Goal: Transaction & Acquisition: Purchase product/service

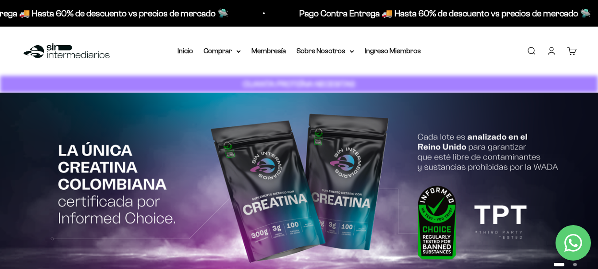
click at [553, 54] on link "Iniciar sesión" at bounding box center [551, 51] width 10 height 10
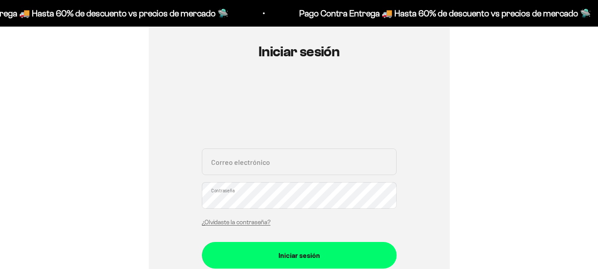
scroll to position [133, 0]
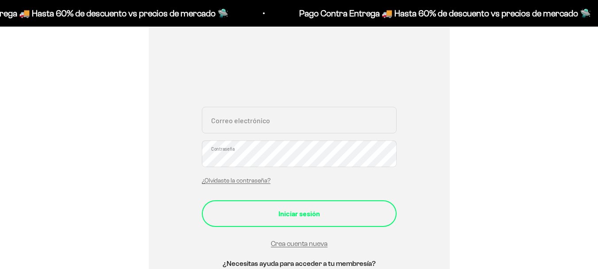
type input "rubenaba2014@gmail.com"
click at [271, 214] on div "Iniciar sesión" at bounding box center [298, 214] width 159 height 12
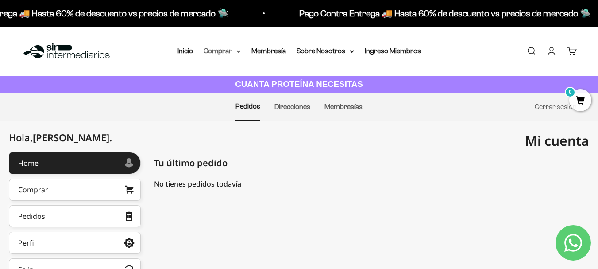
click at [226, 52] on summary "Comprar" at bounding box center [222, 51] width 37 height 12
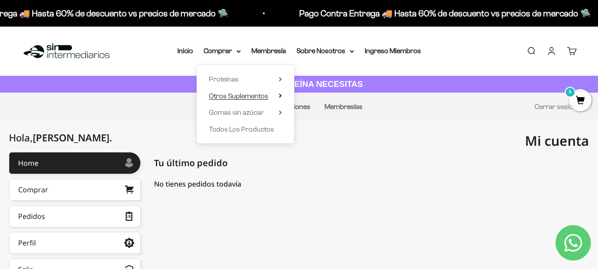
click at [250, 98] on span "Otros Suplementos" at bounding box center [238, 96] width 59 height 8
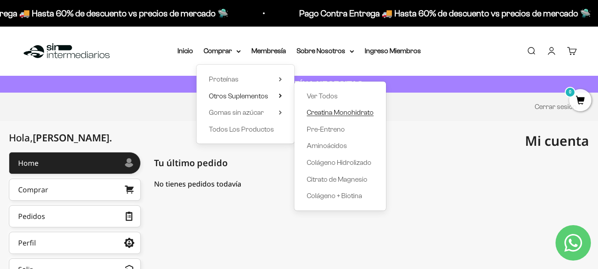
click at [347, 113] on span "Creatina Monohidrato" at bounding box center [340, 112] width 67 height 8
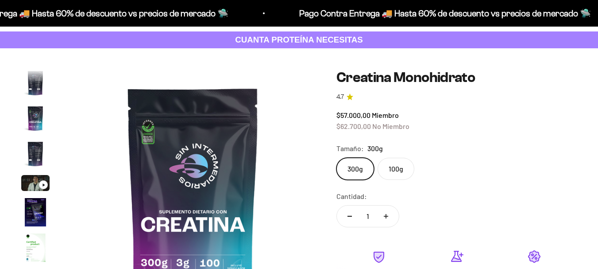
scroll to position [88, 0]
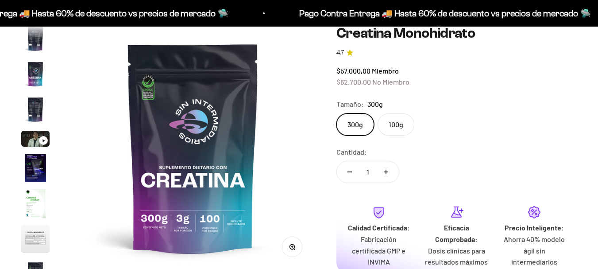
click at [394, 119] on label "100g" at bounding box center [395, 124] width 37 height 22
click at [336, 113] on input "100g" at bounding box center [336, 113] width 0 height 0
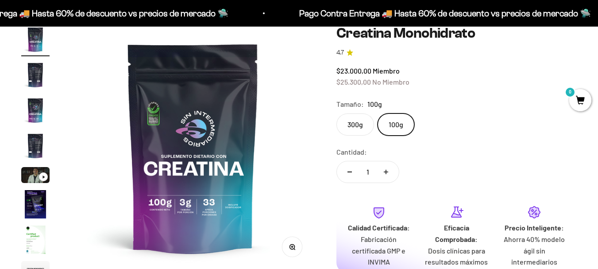
click at [360, 122] on label "300g" at bounding box center [355, 124] width 38 height 22
click at [336, 113] on input "300g" at bounding box center [336, 113] width 0 height 0
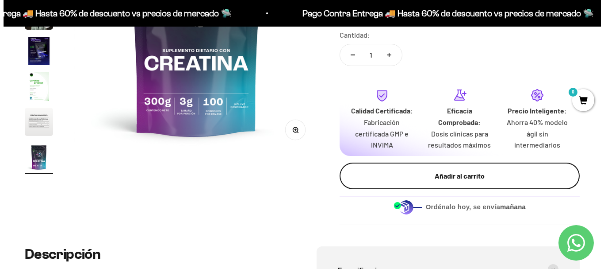
scroll to position [221, 0]
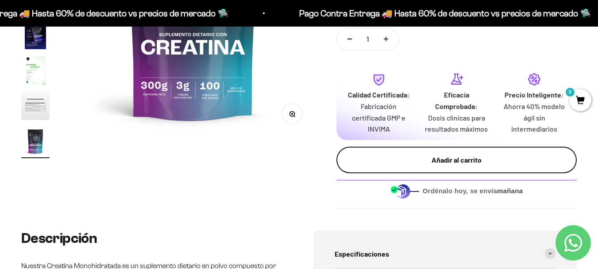
click at [447, 160] on div "Añadir al carrito" at bounding box center [456, 160] width 205 height 12
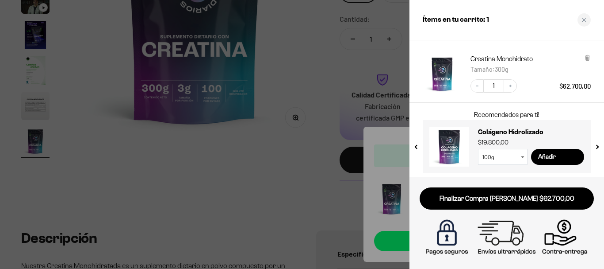
scroll to position [47, 0]
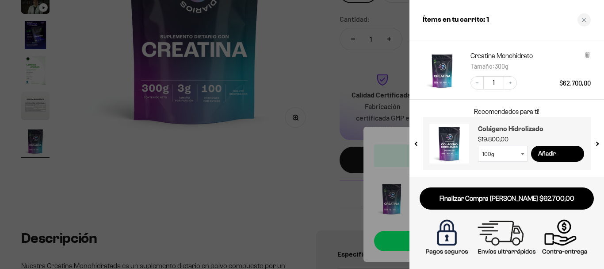
click at [495, 131] on h3 "Colágeno Hidrolizado" at bounding box center [531, 128] width 106 height 11
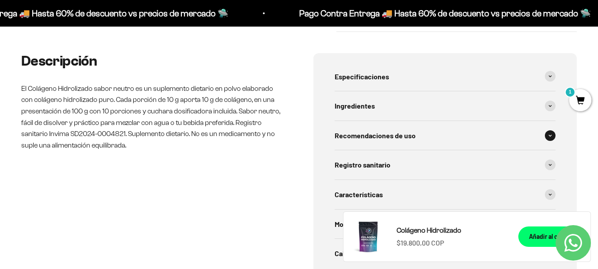
click at [438, 135] on div "Recomendaciones de uso" at bounding box center [445, 135] width 221 height 29
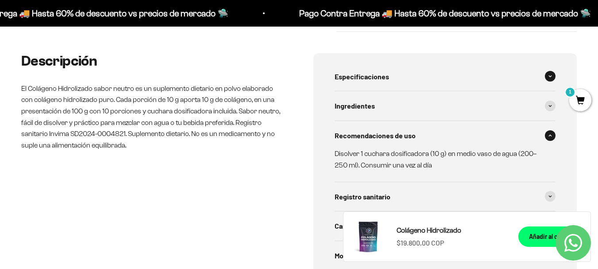
click at [447, 86] on div "Especificaciones" at bounding box center [445, 76] width 221 height 29
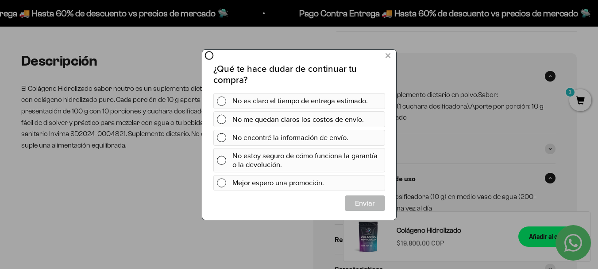
click at [377, 51] on div "¿Qué te hace dudar de continuar tu compra? No es claro el tiempo de entrega est…" at bounding box center [299, 133] width 194 height 170
click at [388, 58] on icon at bounding box center [387, 56] width 5 height 12
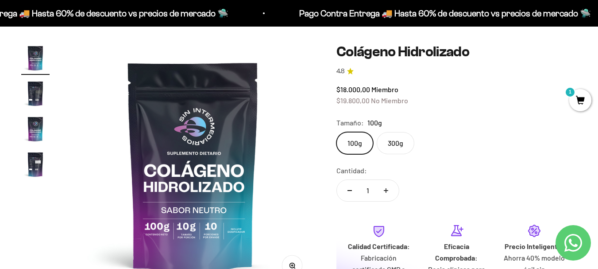
scroll to position [88, 0]
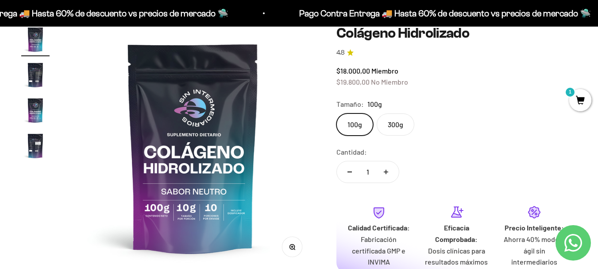
click at [398, 120] on label "300g" at bounding box center [396, 124] width 38 height 22
click at [336, 113] on input "300g" at bounding box center [336, 113] width 0 height 0
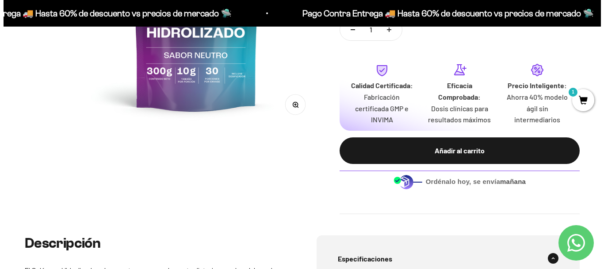
scroll to position [221, 0]
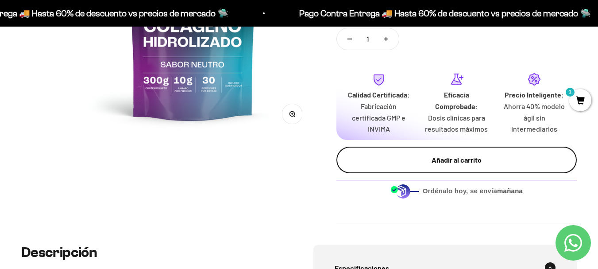
click at [465, 164] on div "Añadir al carrito" at bounding box center [456, 160] width 205 height 12
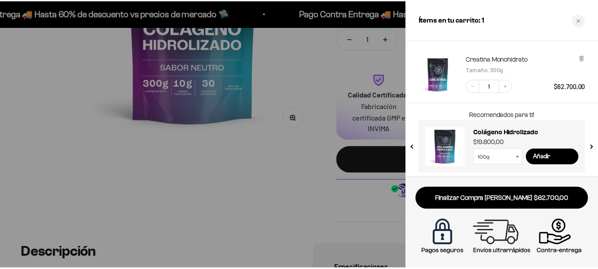
scroll to position [47, 0]
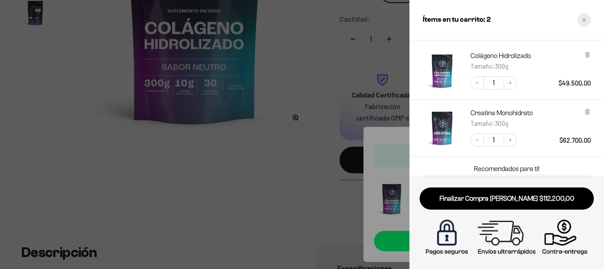
click at [586, 22] on div "Close cart" at bounding box center [584, 19] width 13 height 13
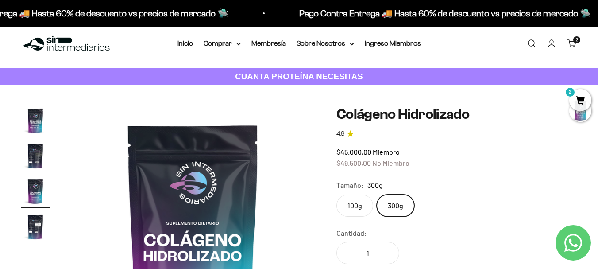
scroll to position [0, 0]
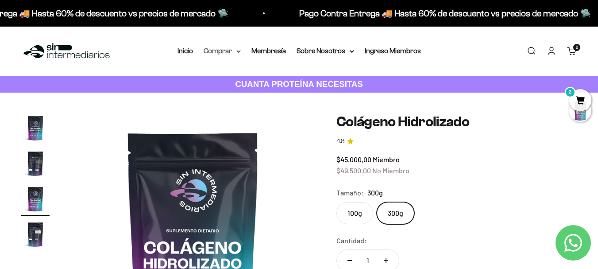
click at [231, 52] on summary "Comprar" at bounding box center [222, 51] width 37 height 12
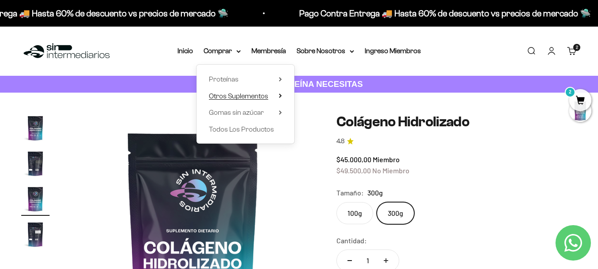
click at [269, 96] on summary "Otros Suplementos" at bounding box center [245, 96] width 73 height 12
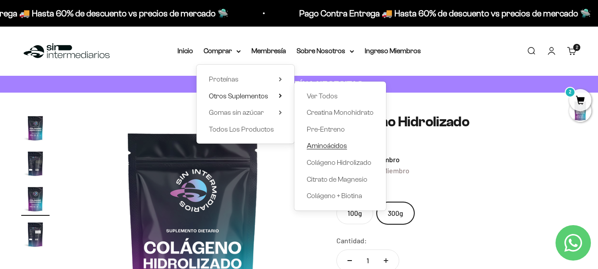
click at [349, 146] on link "Aminoácidos" at bounding box center [340, 146] width 67 height 12
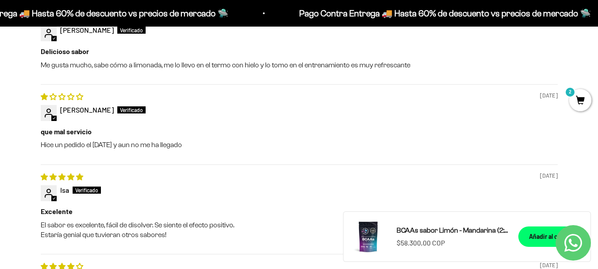
scroll to position [929, 0]
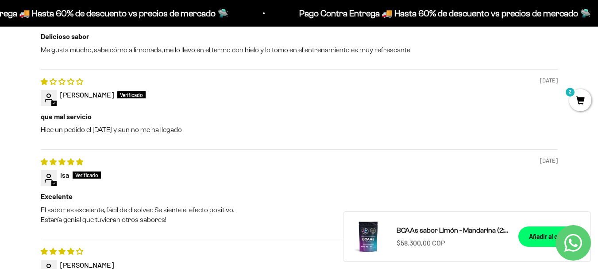
drag, startPoint x: 531, startPoint y: 81, endPoint x: 547, endPoint y: 83, distance: 16.5
click at [547, 83] on span "[DATE]" at bounding box center [549, 81] width 18 height 8
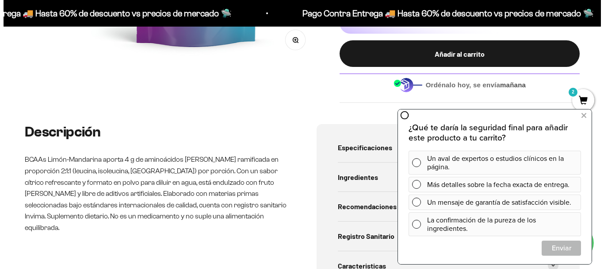
scroll to position [310, 0]
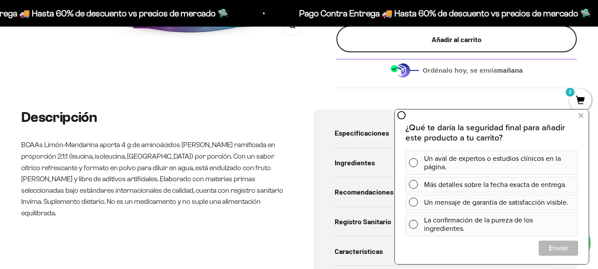
click at [393, 38] on div "Añadir al carrito" at bounding box center [456, 40] width 205 height 12
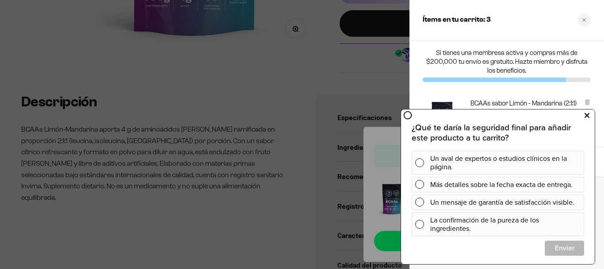
click at [588, 113] on icon at bounding box center [587, 116] width 5 height 12
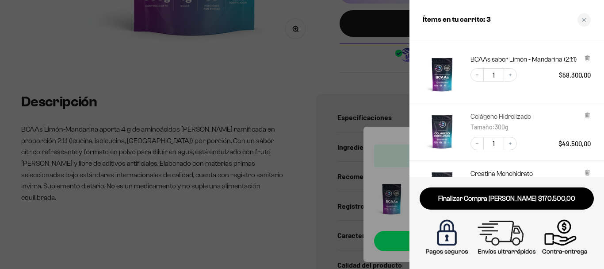
scroll to position [29, 0]
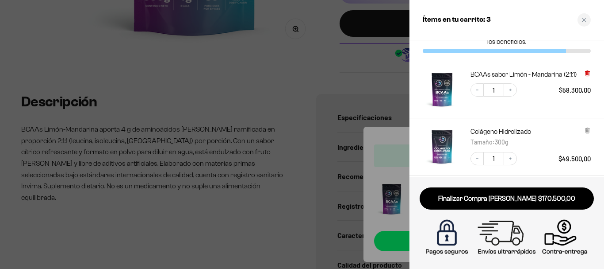
click at [588, 74] on icon at bounding box center [588, 73] width 4 height 4
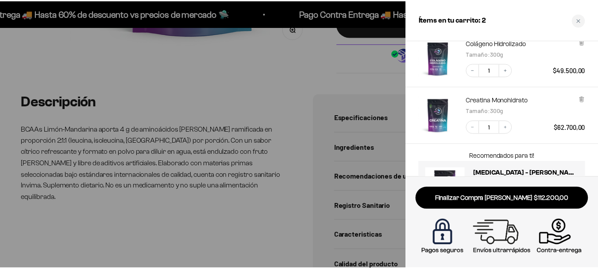
scroll to position [16, 0]
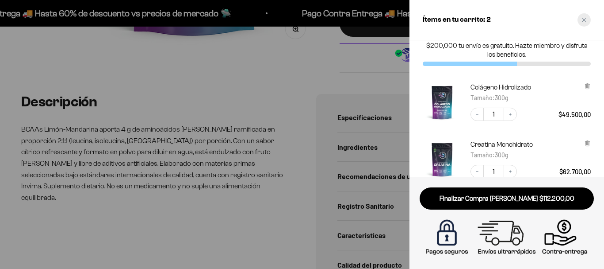
click at [588, 21] on div "Close cart" at bounding box center [584, 19] width 13 height 13
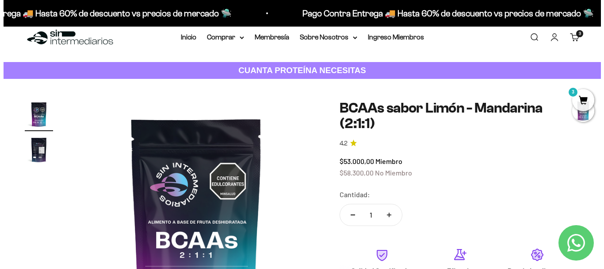
scroll to position [0, 0]
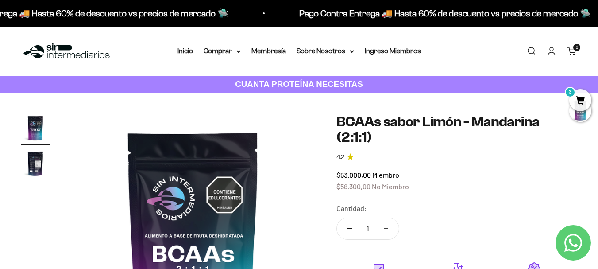
click at [574, 99] on span "3" at bounding box center [580, 100] width 22 height 22
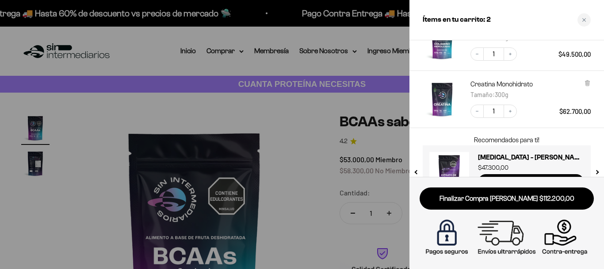
scroll to position [104, 0]
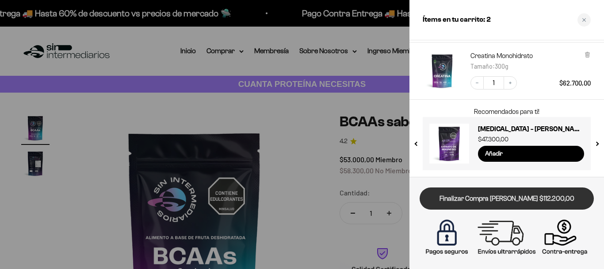
click at [485, 195] on link "Finalizar Compra [PERSON_NAME] $112.200,00" at bounding box center [507, 198] width 174 height 23
